Goal: Task Accomplishment & Management: Manage account settings

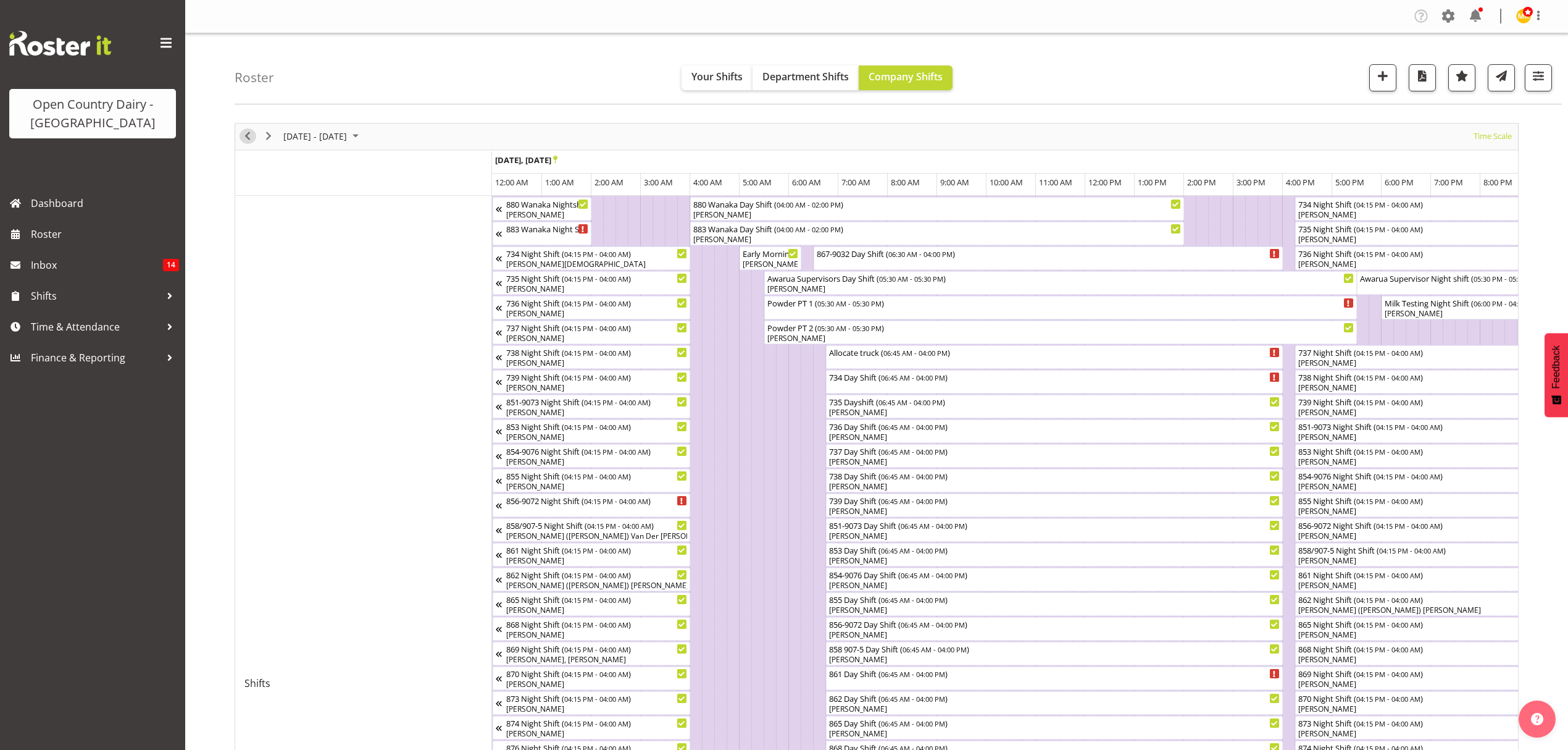
drag, startPoint x: 250, startPoint y: 136, endPoint x: 1316, endPoint y: 373, distance: 1092.0
click at [250, 136] on span "Previous" at bounding box center [247, 136] width 14 height 15
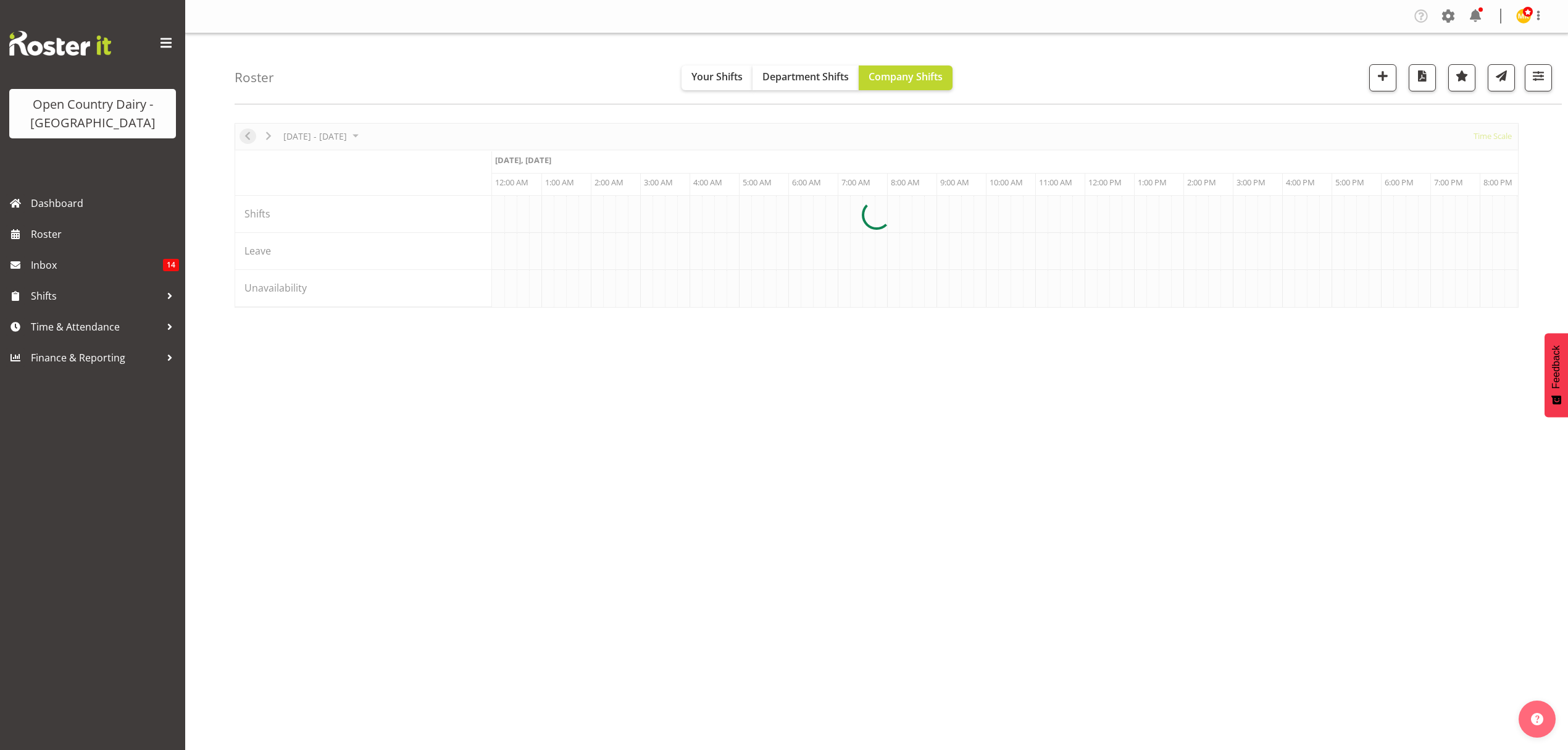
scroll to position [0, 3557]
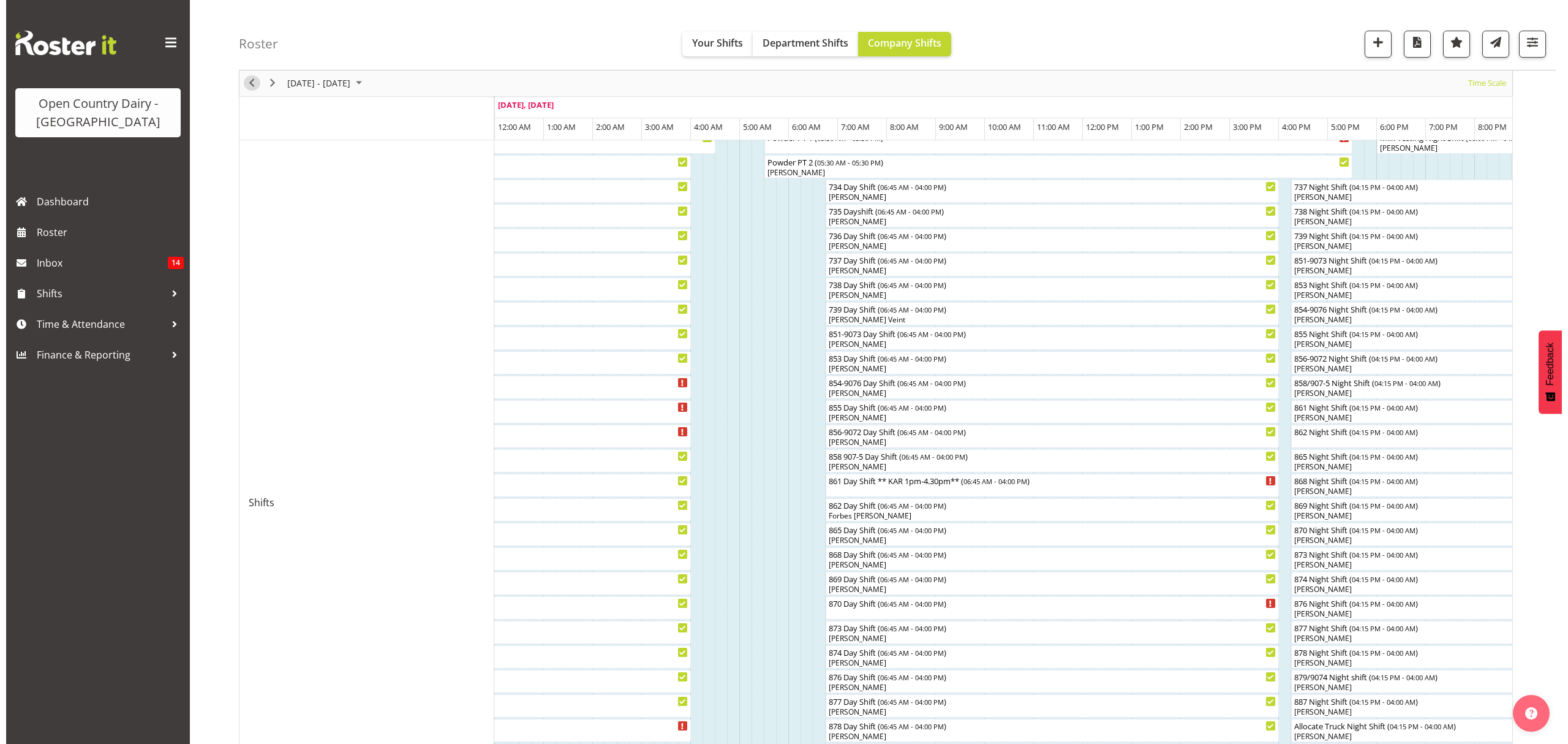
scroll to position [245, 0]
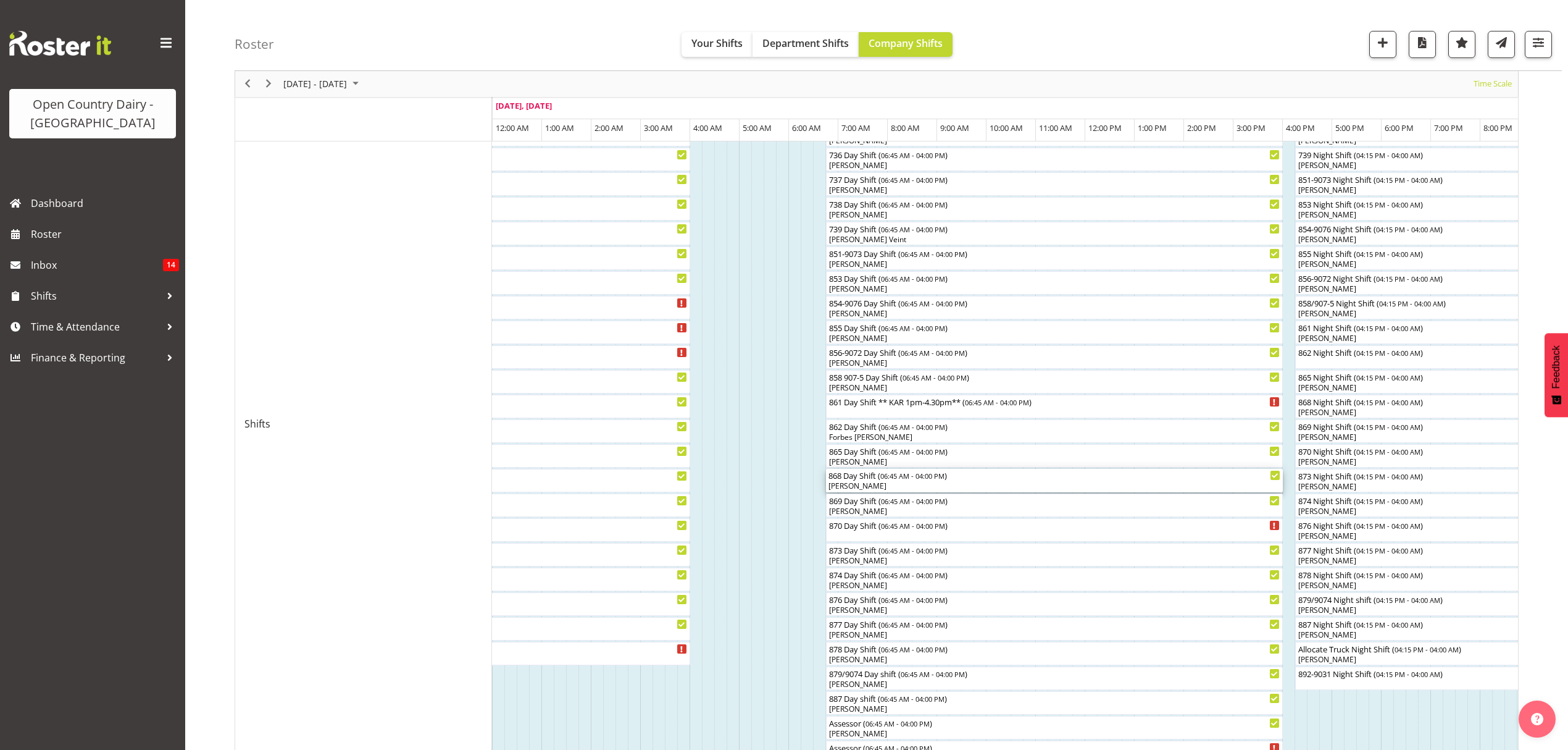
click at [854, 485] on div "[PERSON_NAME]" at bounding box center [1054, 486] width 452 height 11
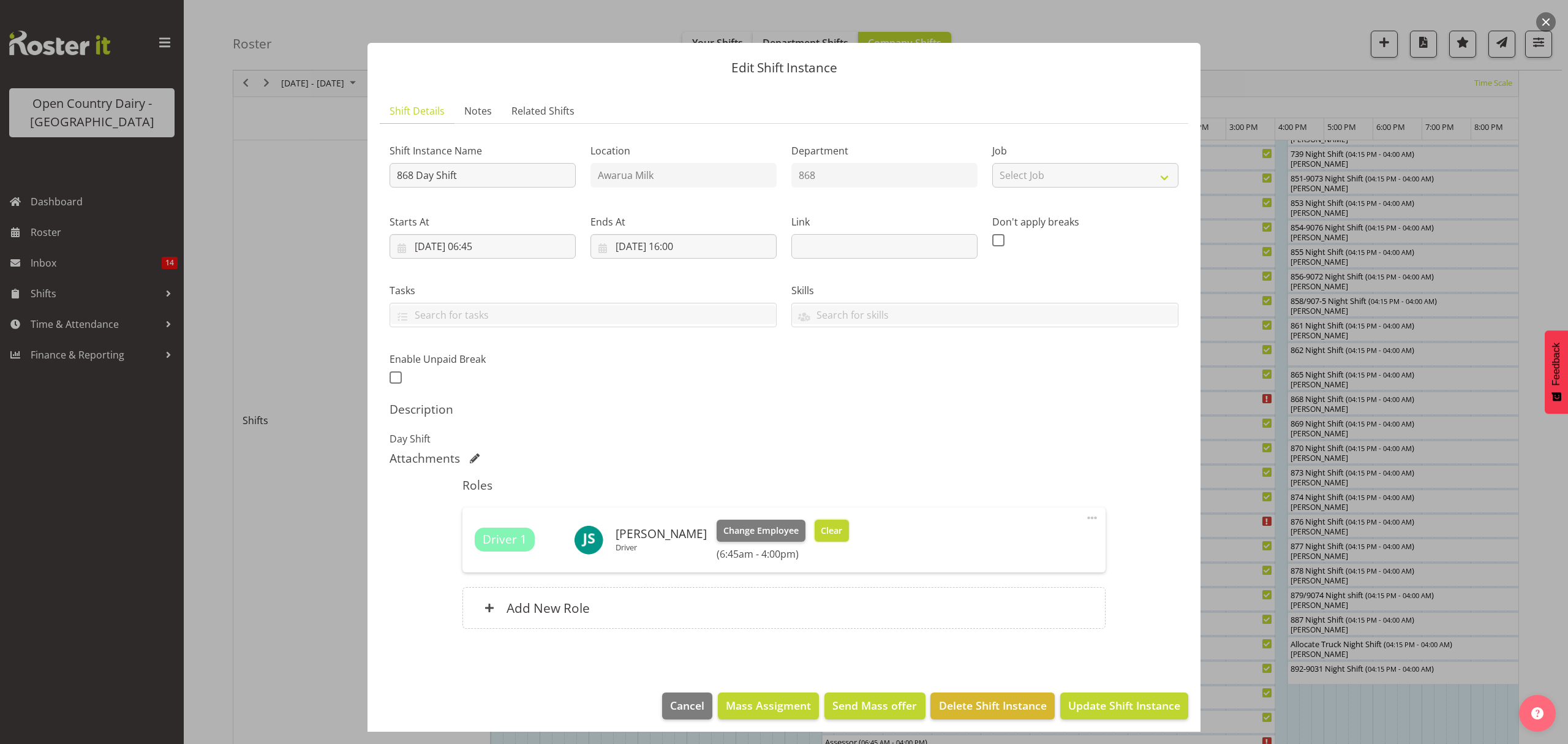
click at [817, 523] on button "Clear" at bounding box center [831, 530] width 35 height 22
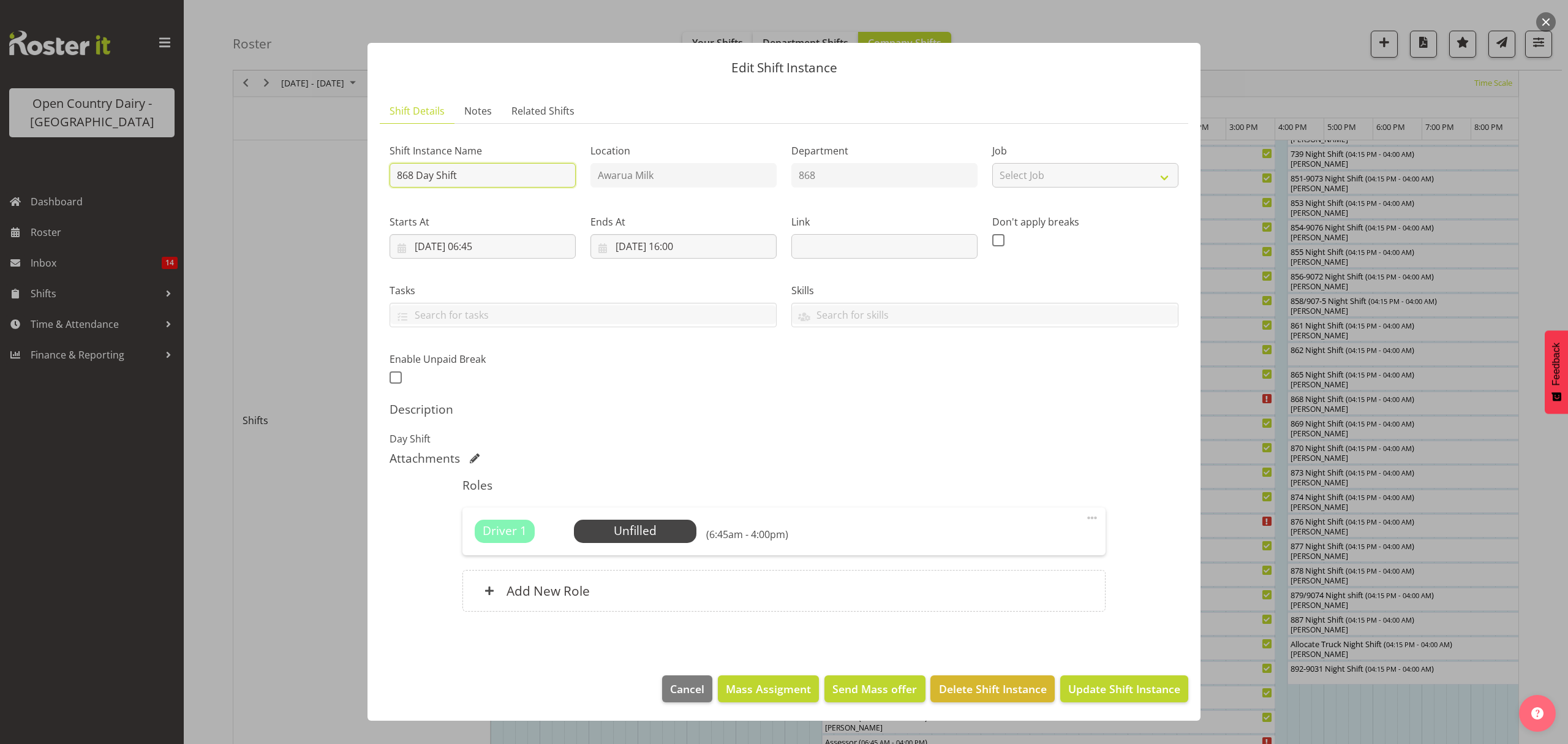
click at [468, 175] on input "868 Day Shift" at bounding box center [483, 176] width 186 height 25
type input "868 Day Shift** OFF ROAD **"
click at [1121, 686] on span "Update Shift Instance" at bounding box center [1125, 688] width 112 height 16
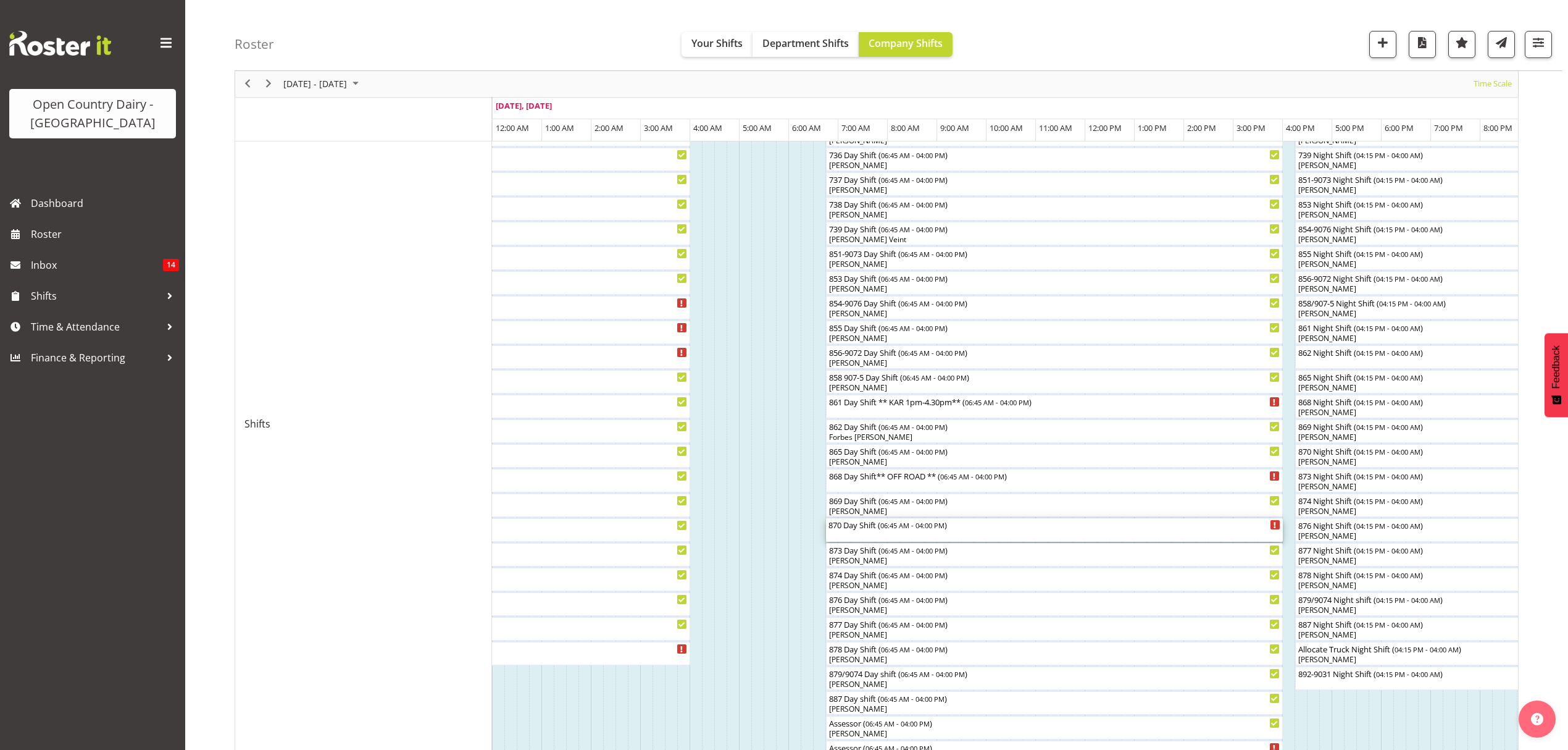
drag, startPoint x: 848, startPoint y: 525, endPoint x: 543, endPoint y: 549, distance: 305.9
click at [848, 525] on div "870 Day Shift ( 06:45 AM - 04:00 PM )" at bounding box center [1054, 524] width 452 height 12
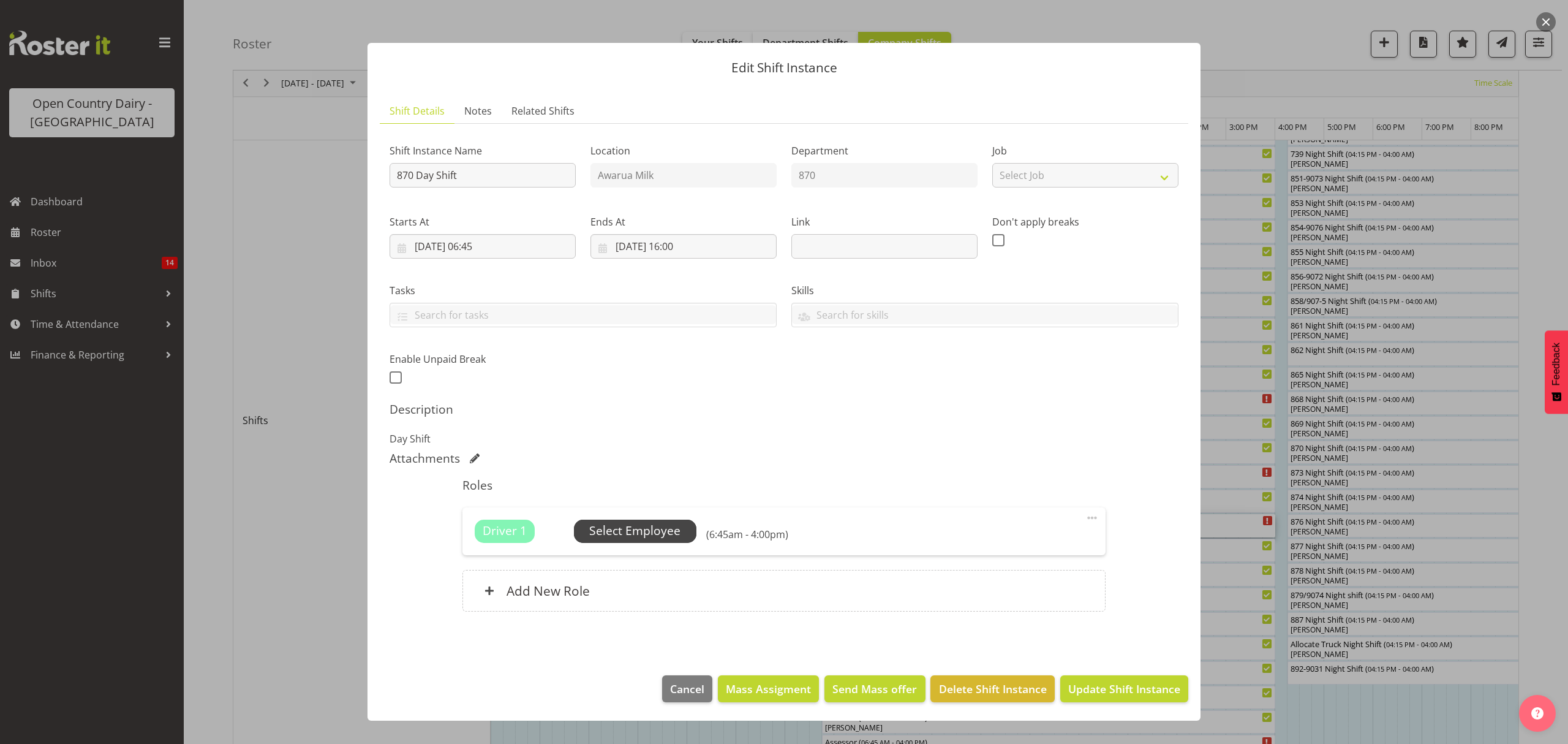
click at [616, 536] on span "Select Employee" at bounding box center [635, 530] width 91 height 18
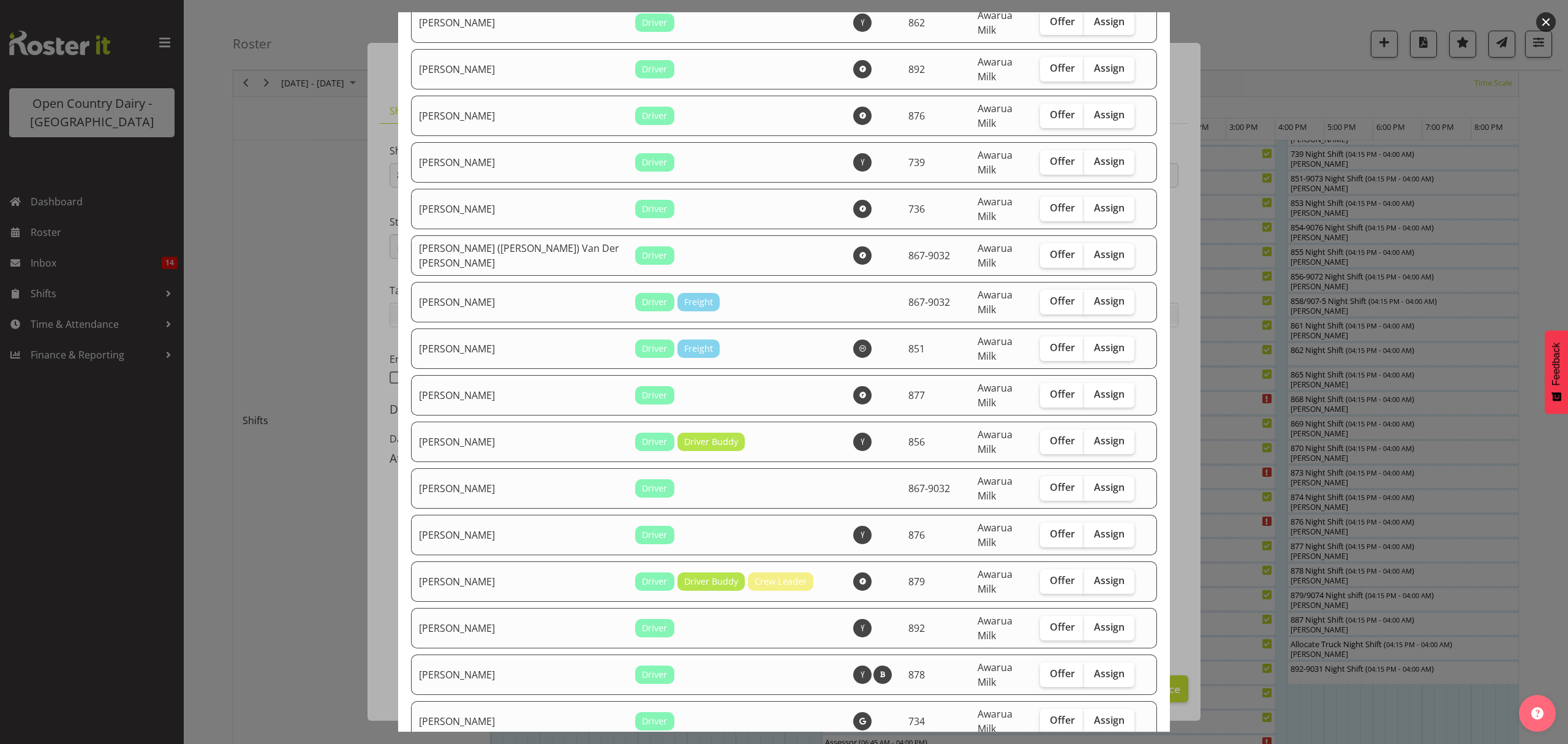
scroll to position [816, 0]
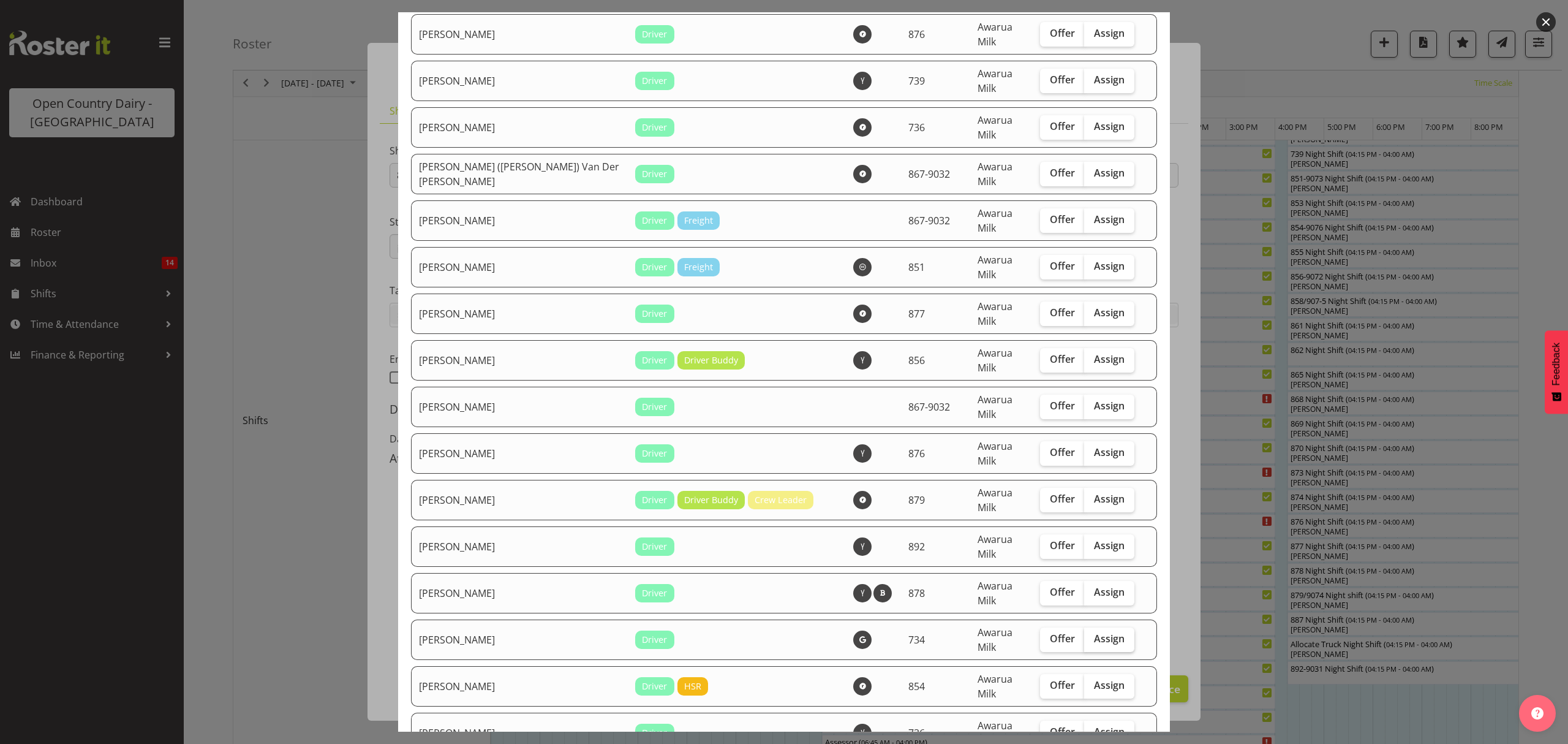
click at [1094, 632] on span "Assign" at bounding box center [1110, 638] width 30 height 12
click at [1084, 635] on input "Assign" at bounding box center [1088, 639] width 8 height 8
checkbox input "true"
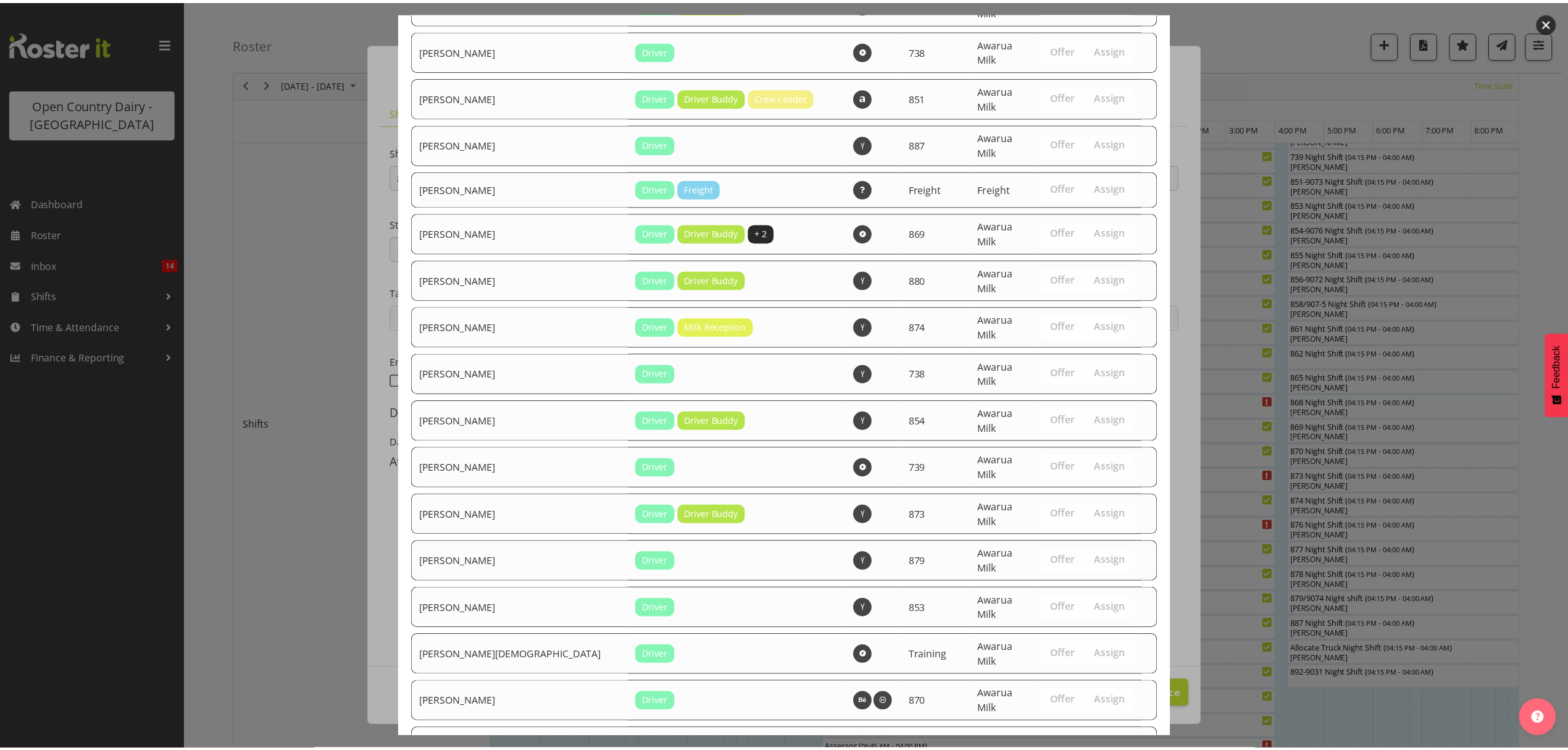
scroll to position [1655, 0]
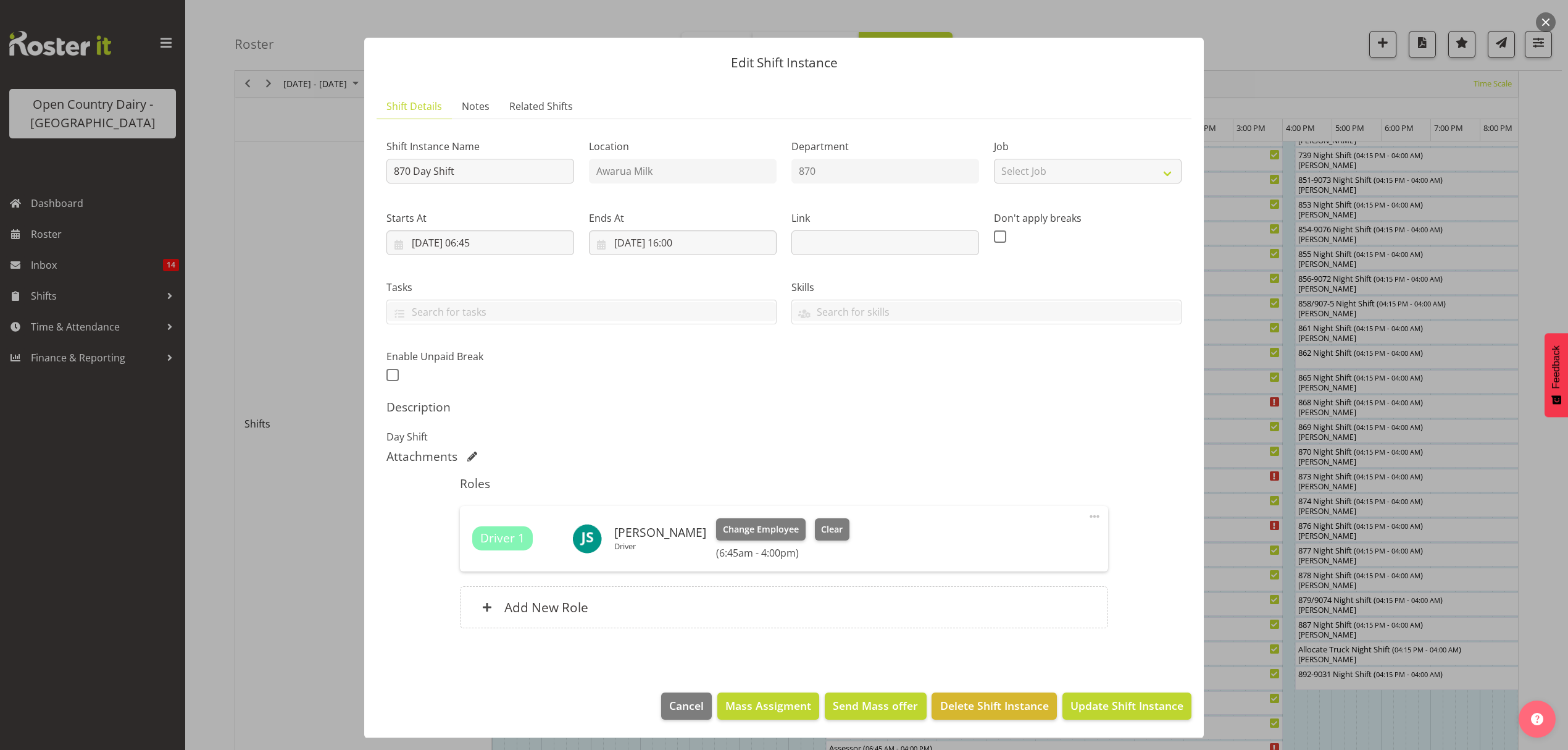
scroll to position [8, 0]
click at [1097, 702] on span "Update Shift Instance" at bounding box center [1127, 704] width 113 height 16
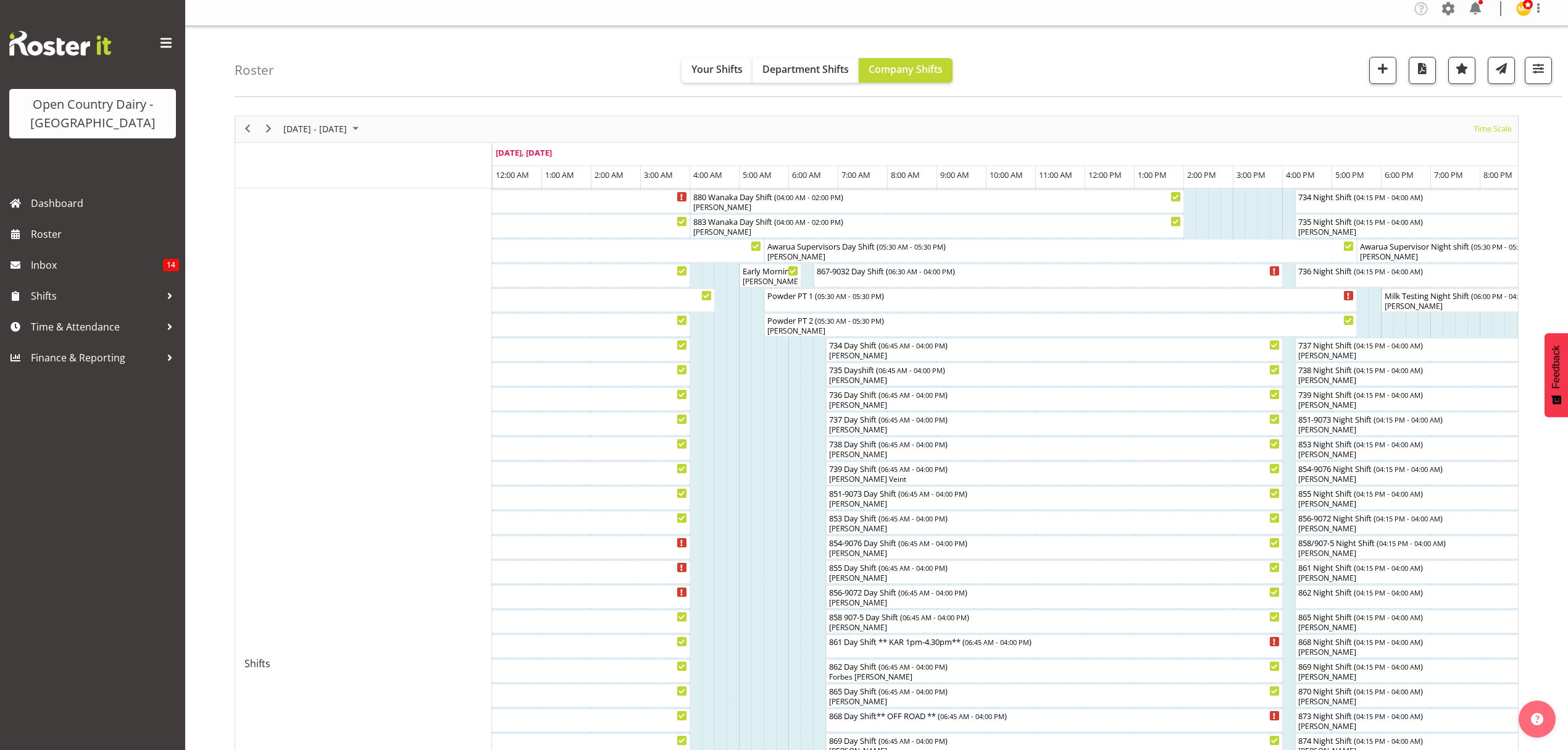
scroll to position [82, 0]
